Goal: Task Accomplishment & Management: Manage account settings

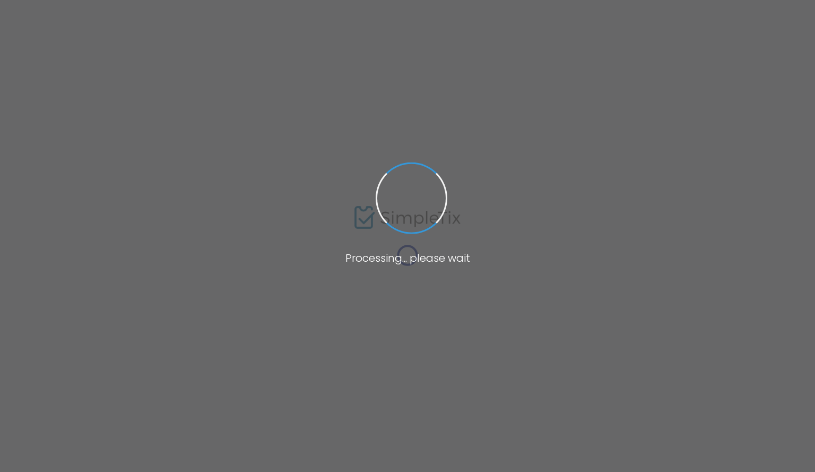
type input "Life World"
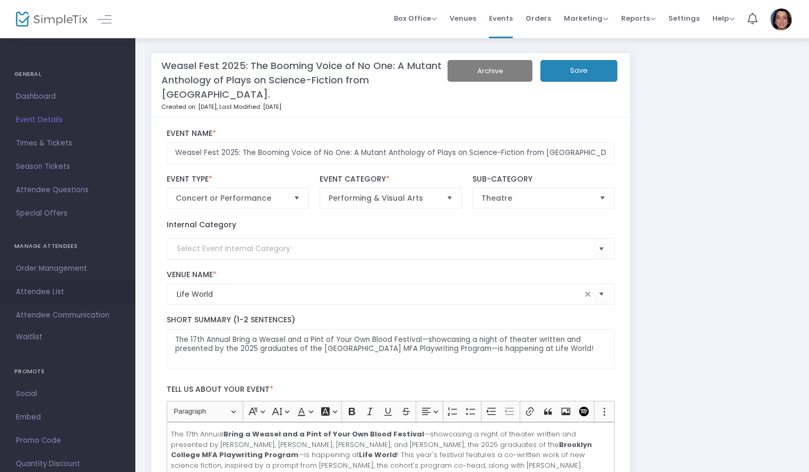
click at [59, 285] on span "Attendee List" at bounding box center [67, 292] width 103 height 14
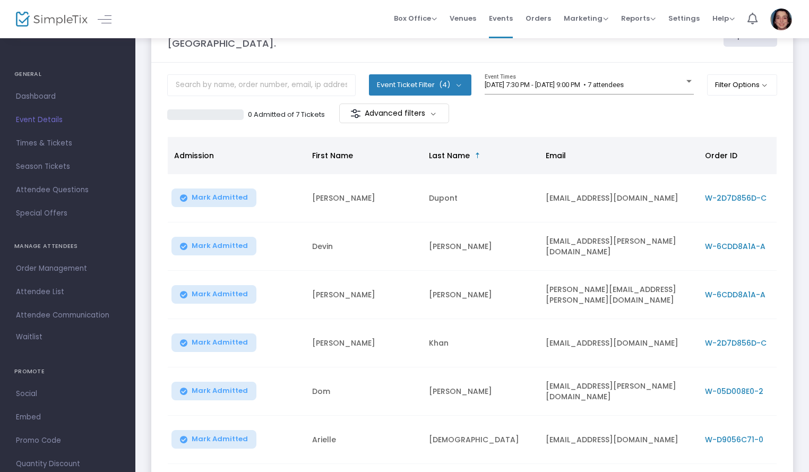
scroll to position [38, 0]
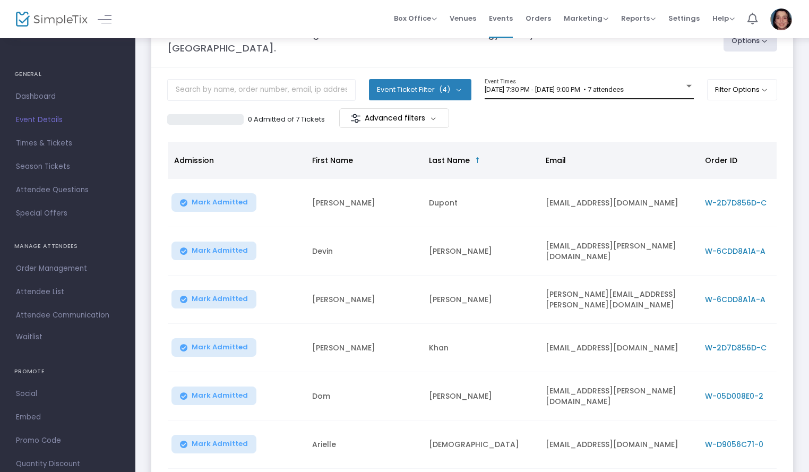
click at [528, 87] on span "[DATE] 7:30 PM - [DATE] 9:00 PM • 7 attendees" at bounding box center [553, 89] width 139 height 8
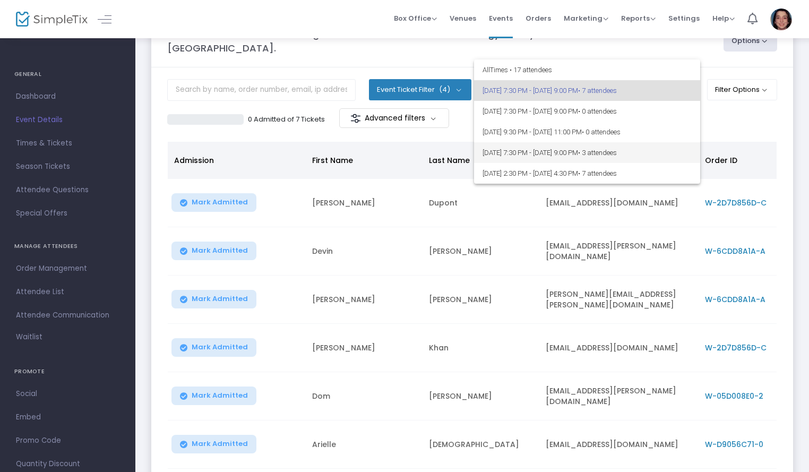
click at [547, 152] on span "[DATE] 7:30 PM - [DATE] 9:00 PM • 3 attendees" at bounding box center [586, 152] width 209 height 21
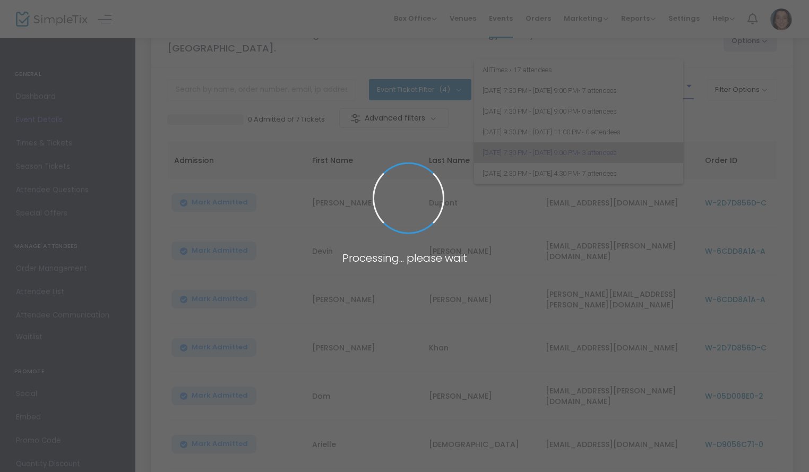
scroll to position [7, 0]
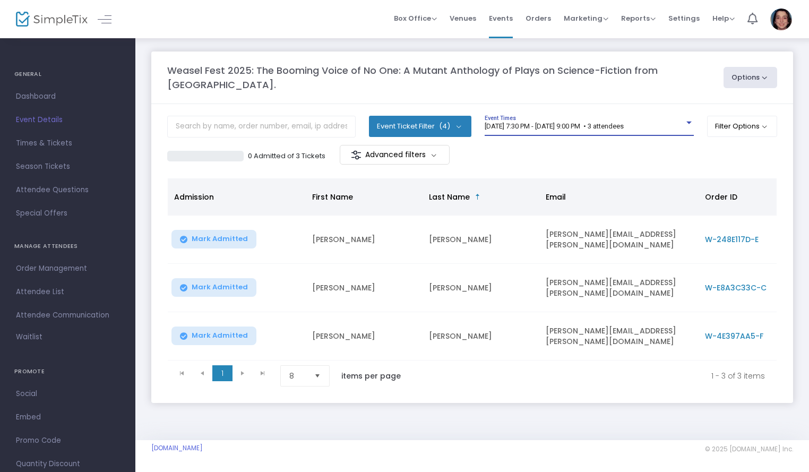
click at [554, 122] on span "[DATE] 7:30 PM - [DATE] 9:00 PM • 3 attendees" at bounding box center [553, 126] width 139 height 8
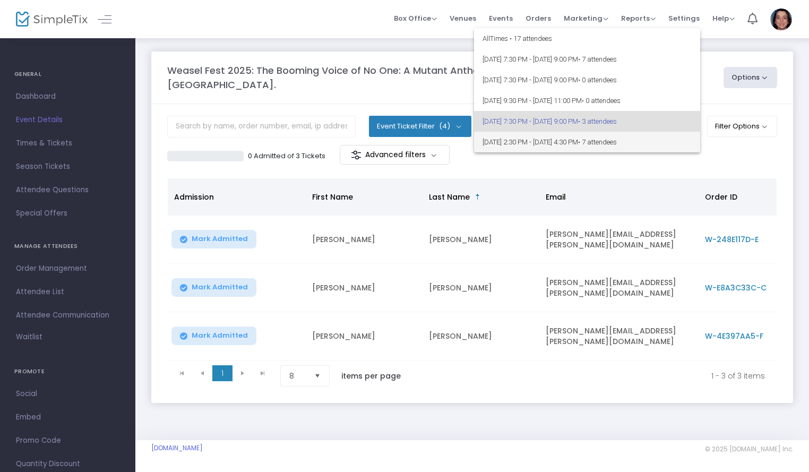
click at [573, 145] on span "[DATE] 2:30 PM - [DATE] 4:30 PM • 7 attendees" at bounding box center [586, 142] width 209 height 21
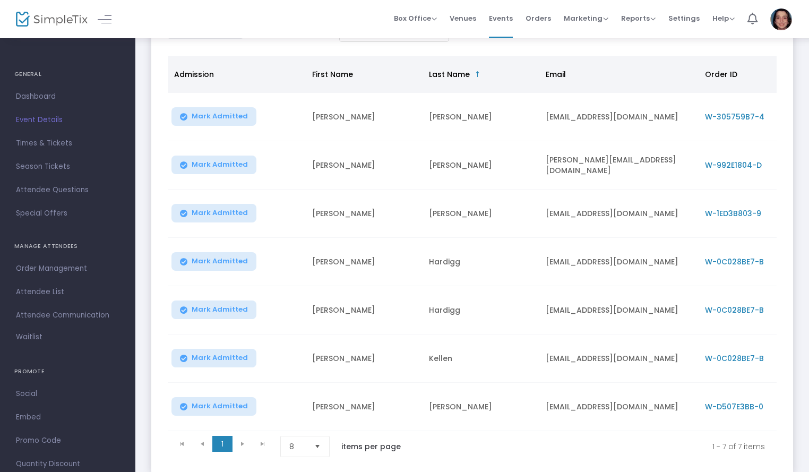
scroll to position [0, 0]
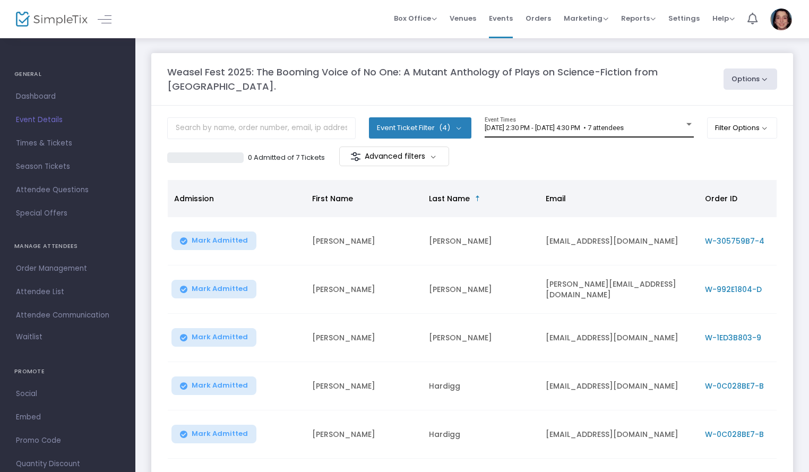
click at [608, 134] on div "[DATE] 2:30 PM - [DATE] 4:30 PM • 7 attendees Event Times" at bounding box center [588, 127] width 209 height 20
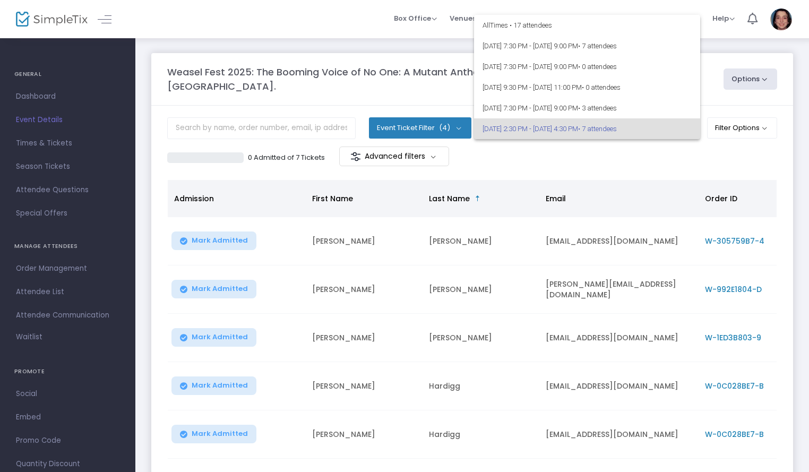
click at [582, 160] on div at bounding box center [404, 236] width 809 height 472
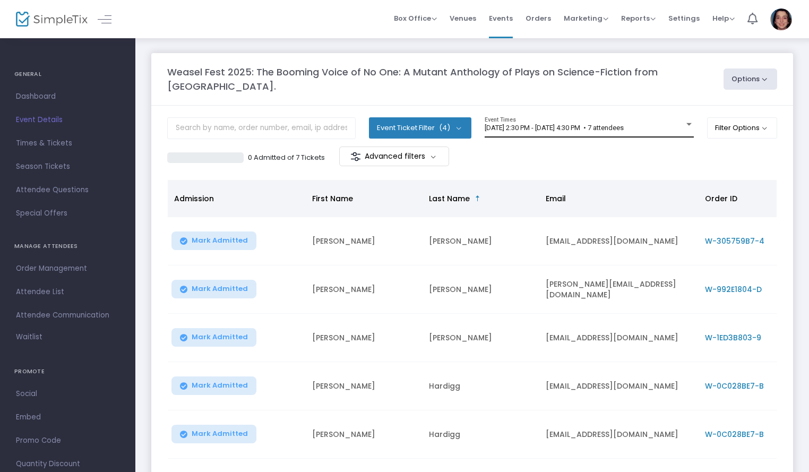
click at [590, 133] on div "[DATE] 2:30 PM - [DATE] 4:30 PM • 7 attendees Event Times" at bounding box center [588, 127] width 209 height 20
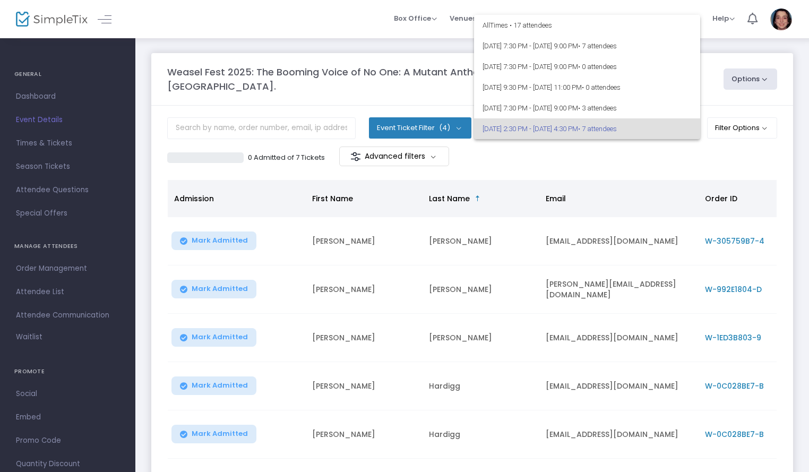
click at [577, 147] on div at bounding box center [404, 236] width 809 height 472
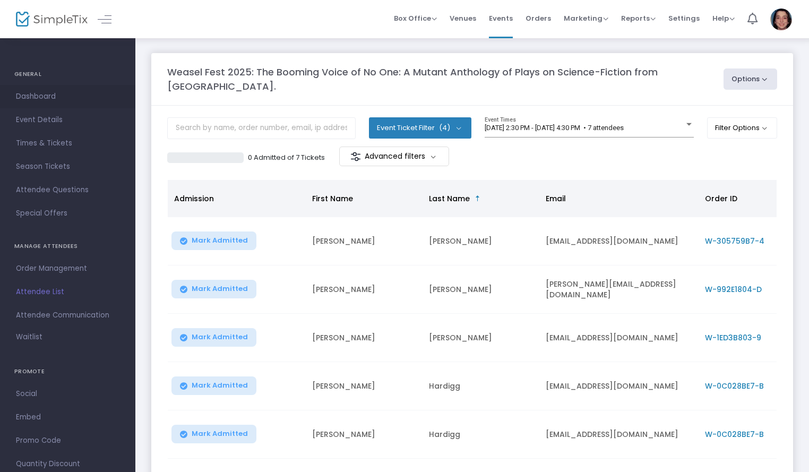
click at [58, 95] on span "Dashboard" at bounding box center [67, 97] width 103 height 14
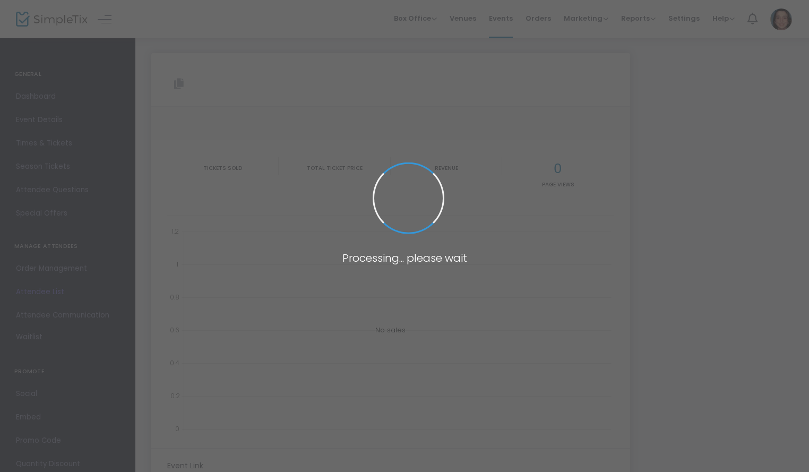
type input "[URL][DOMAIN_NAME]"
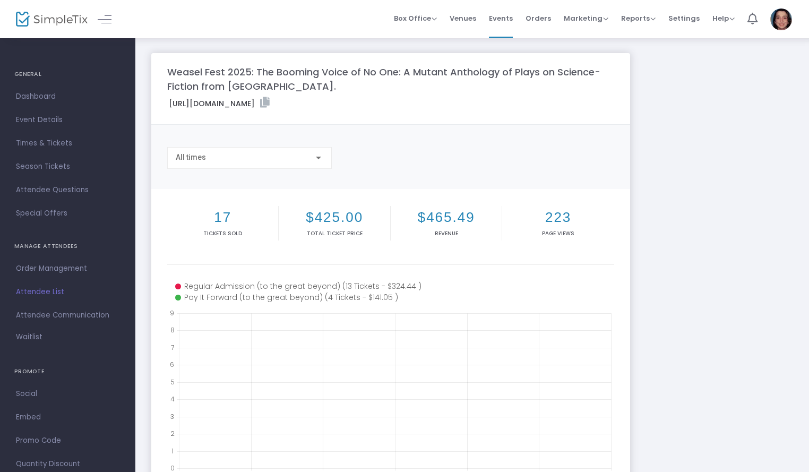
scroll to position [97, 0]
